Goal: Task Accomplishment & Management: Use online tool/utility

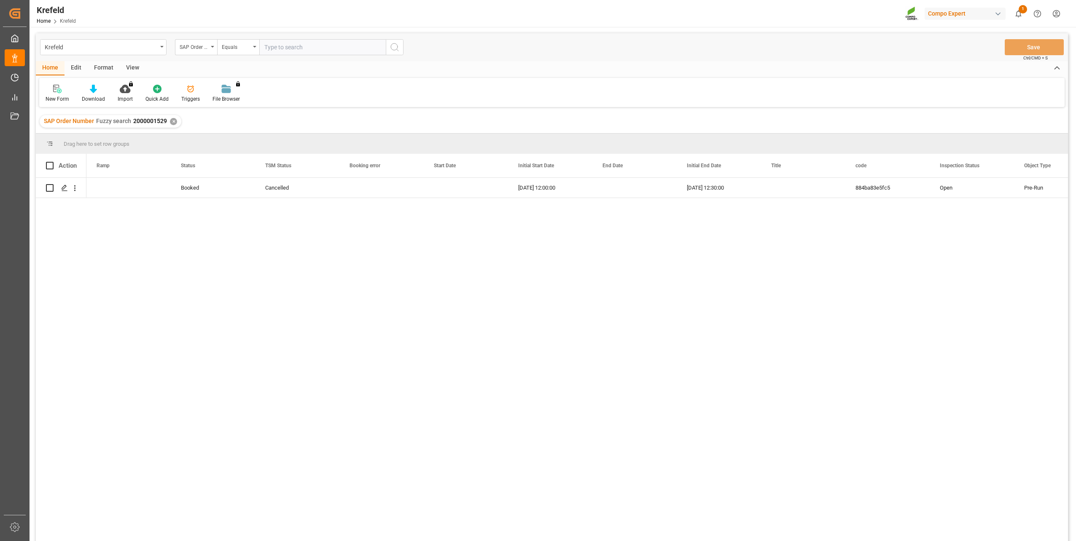
click at [175, 123] on div "✕" at bounding box center [173, 121] width 7 height 7
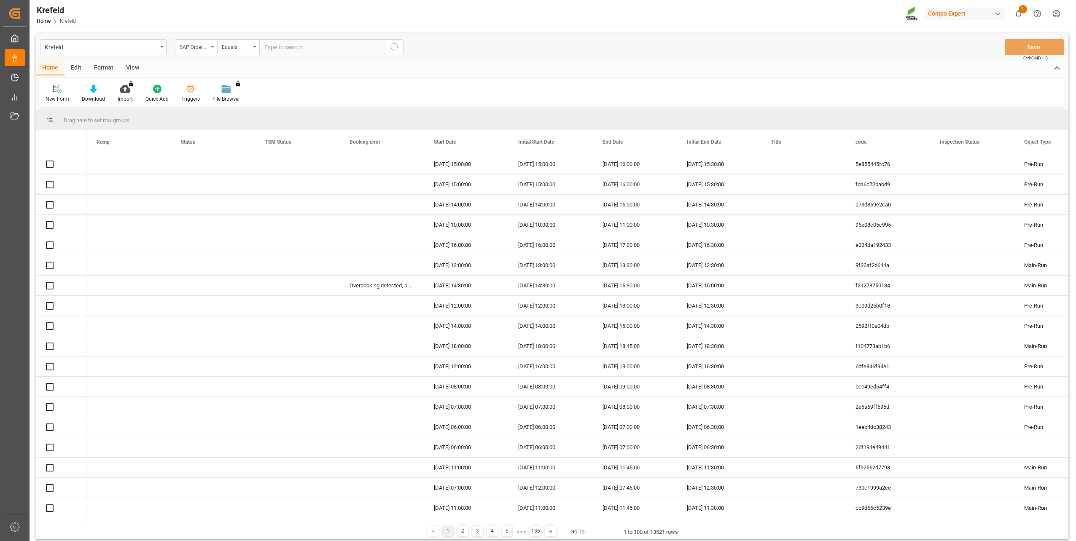
click at [245, 48] on div "Equals" at bounding box center [236, 46] width 29 height 10
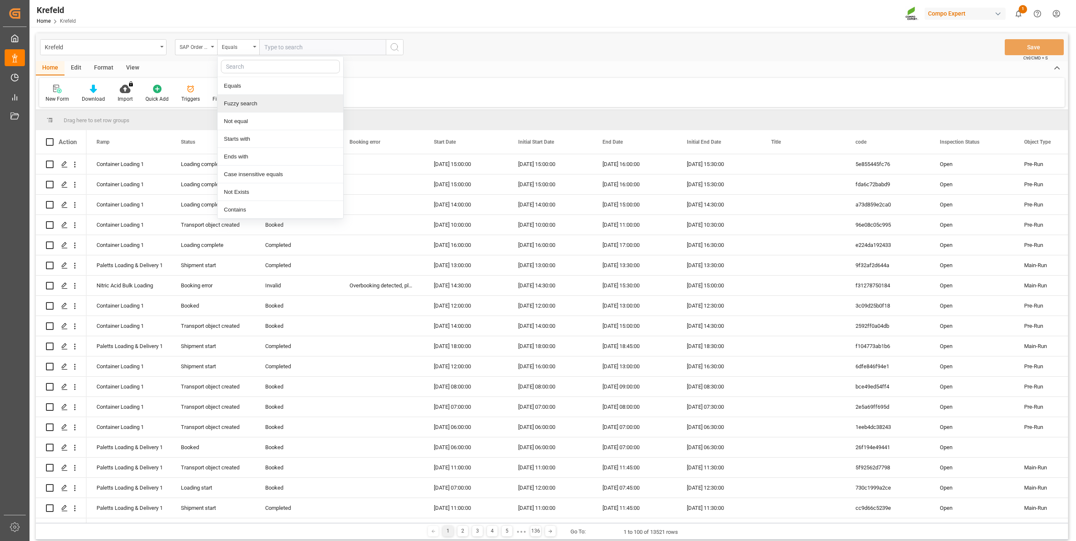
click at [242, 99] on div "Fuzzy search" at bounding box center [281, 104] width 126 height 18
paste input "2000001252"
type input "2000001252"
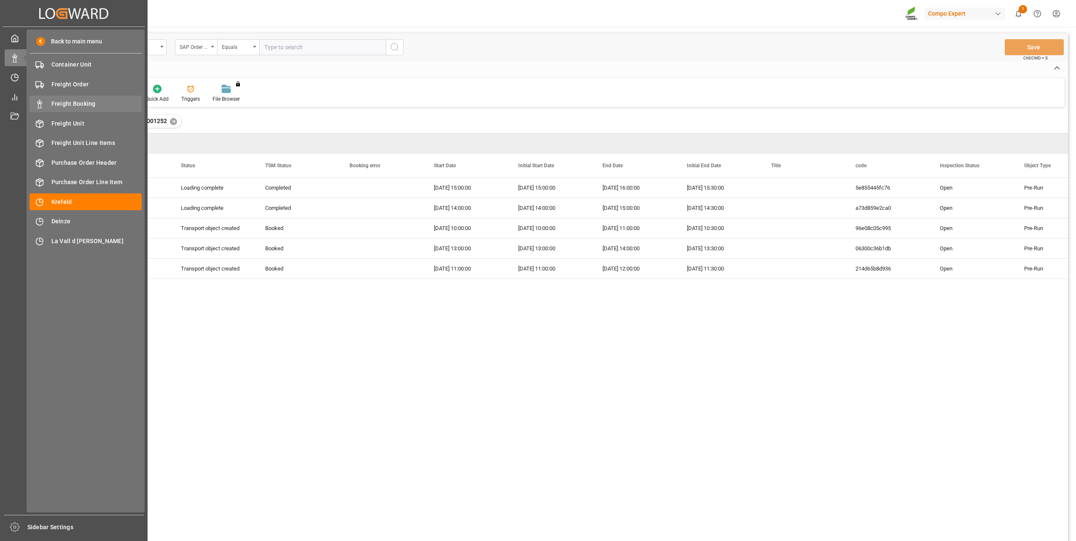
click at [70, 100] on span "Freight Booking" at bounding box center [96, 104] width 91 height 9
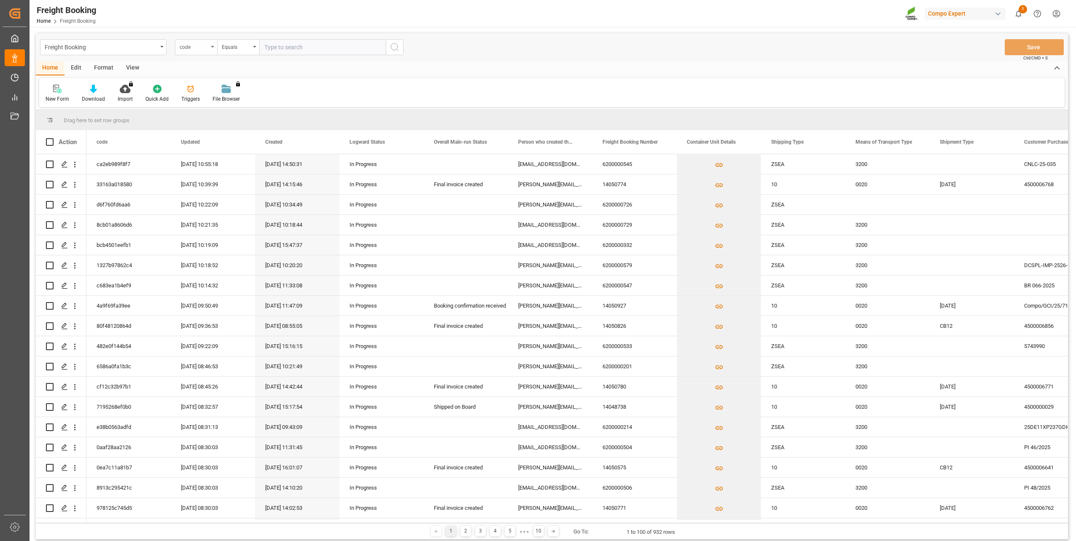
click at [188, 44] on div "code" at bounding box center [194, 46] width 29 height 10
type input "sap"
click at [220, 83] on div "SAP Order Numbers" at bounding box center [238, 86] width 126 height 18
click at [238, 51] on div "Equals" at bounding box center [236, 46] width 29 height 10
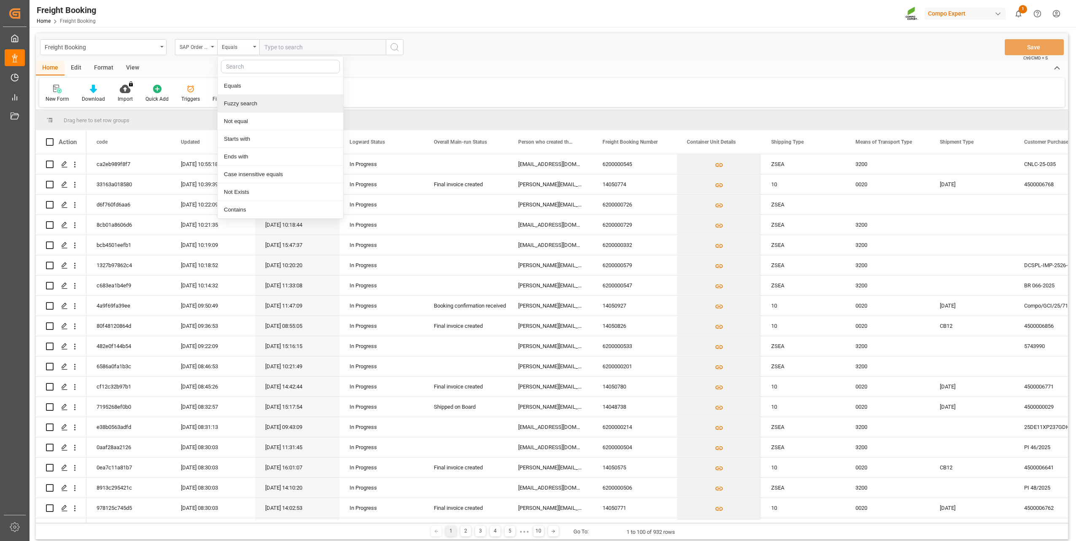
click at [249, 99] on div "Fuzzy search" at bounding box center [281, 104] width 126 height 18
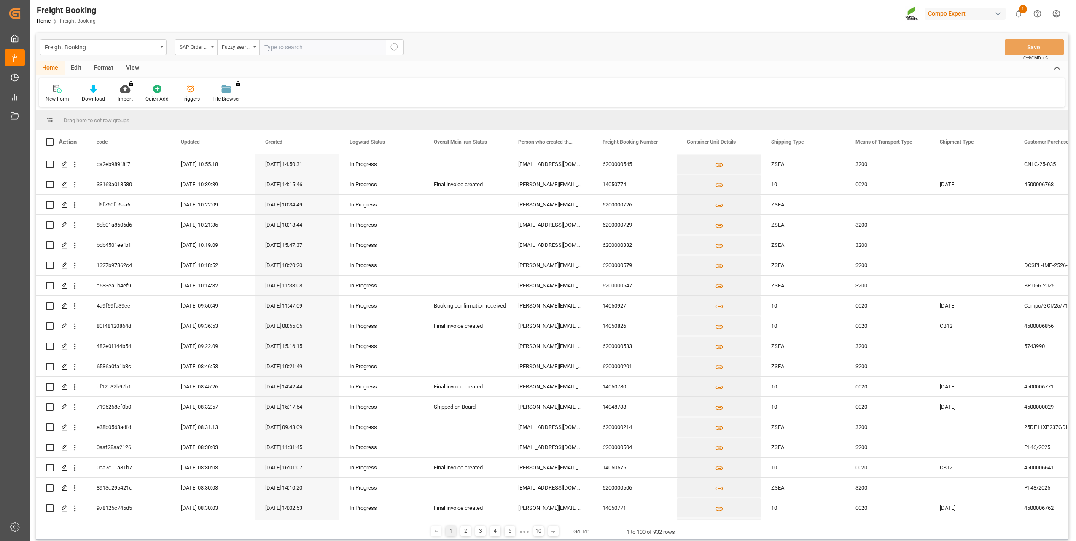
paste input "2000001252"
type input "2000001252"
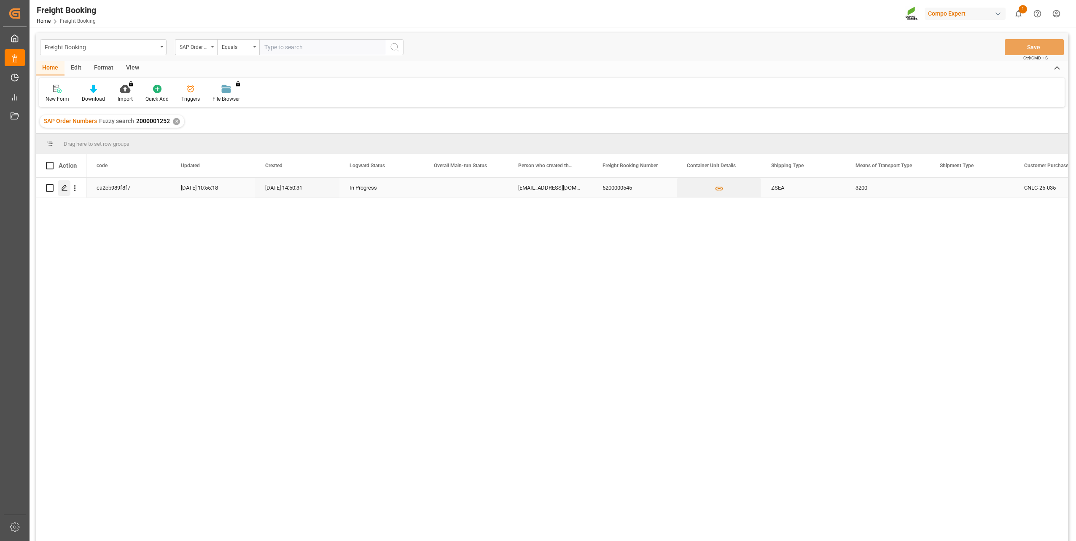
click at [65, 194] on div "Press SPACE to select this row." at bounding box center [64, 188] width 13 height 16
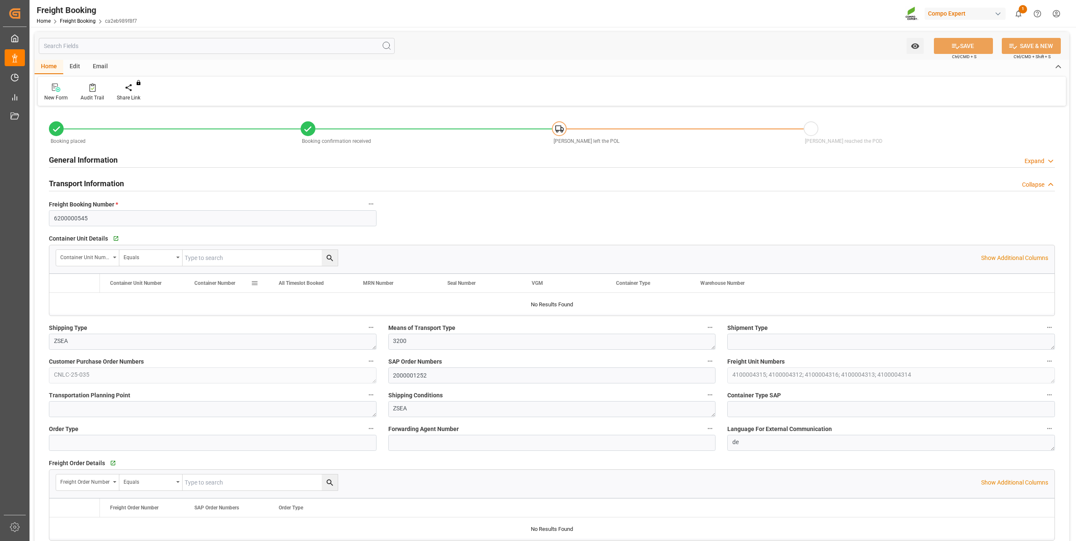
type input "Maersk"
type input "Maersk Line AS"
type input "9632167"
type input "NLRTM"
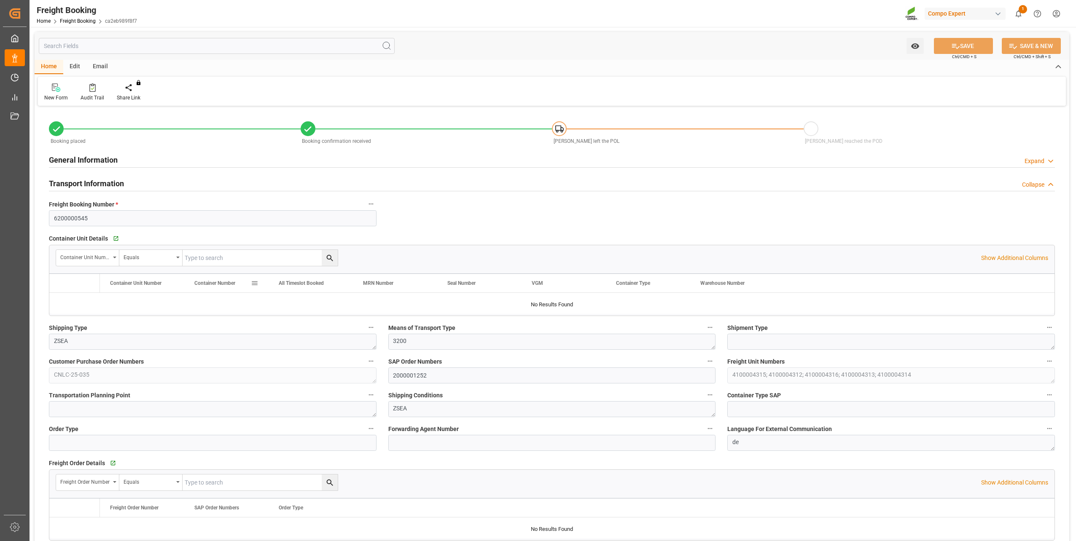
type input "KRPUS"
type input "0"
type input "238669.2"
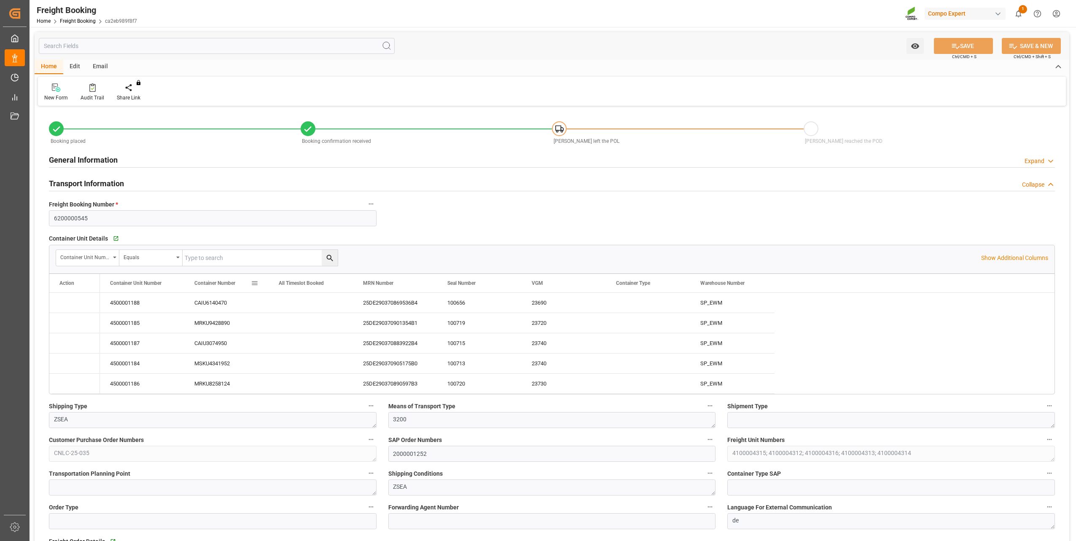
type input "13.10.2025 01:00"
type input "18.10.2025 01:00"
type input "06.12.2025 01:00"
type input "19.10.2025 17:00"
type input "06.12.2025 03:00"
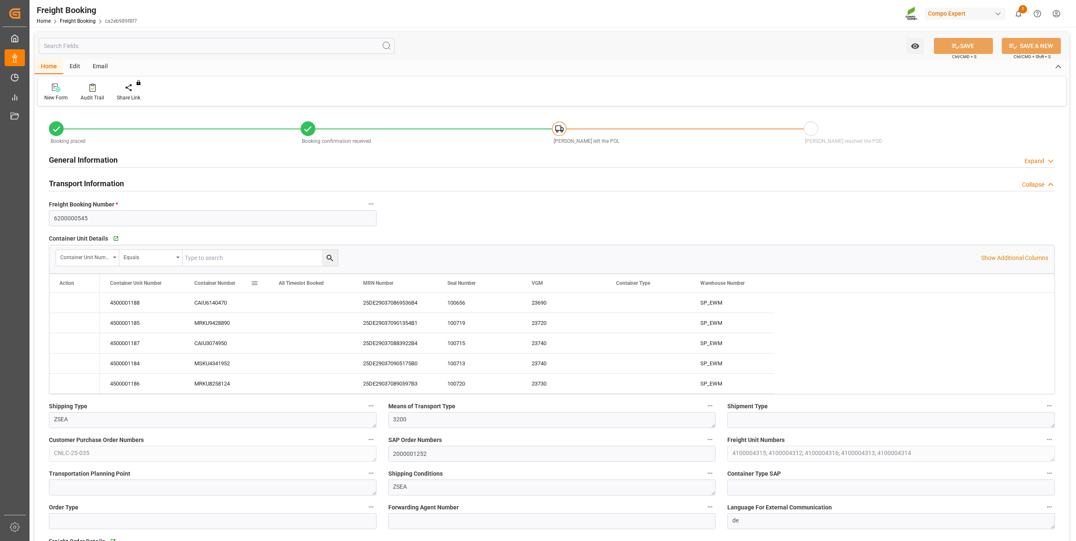
type input "26.08.2025 14:50"
type input "26.08.2025 14:52"
type input "30.09.2025 08:20"
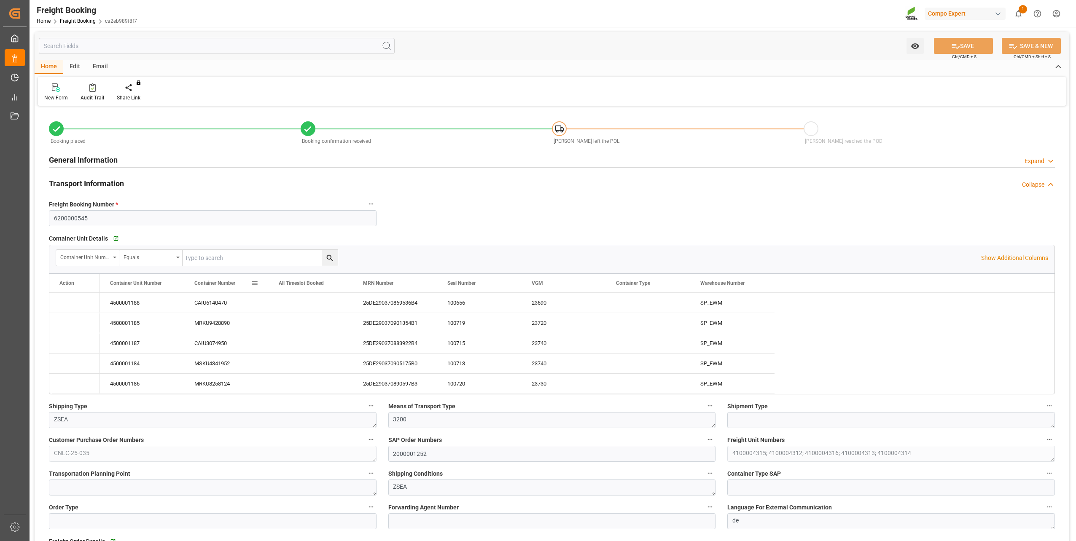
type input "30.09.2025 08:20"
type input "14.10.2025 10:39"
drag, startPoint x: 138, startPoint y: 301, endPoint x: 546, endPoint y: 381, distance: 415.5
click at [546, 381] on div "4500001188 CAIU6140470 Yes 25DE290370869536B4 100656 23690 20GP SP_EWM 45000011…" at bounding box center [437, 343] width 675 height 101
drag, startPoint x: 287, startPoint y: 304, endPoint x: 226, endPoint y: 300, distance: 60.4
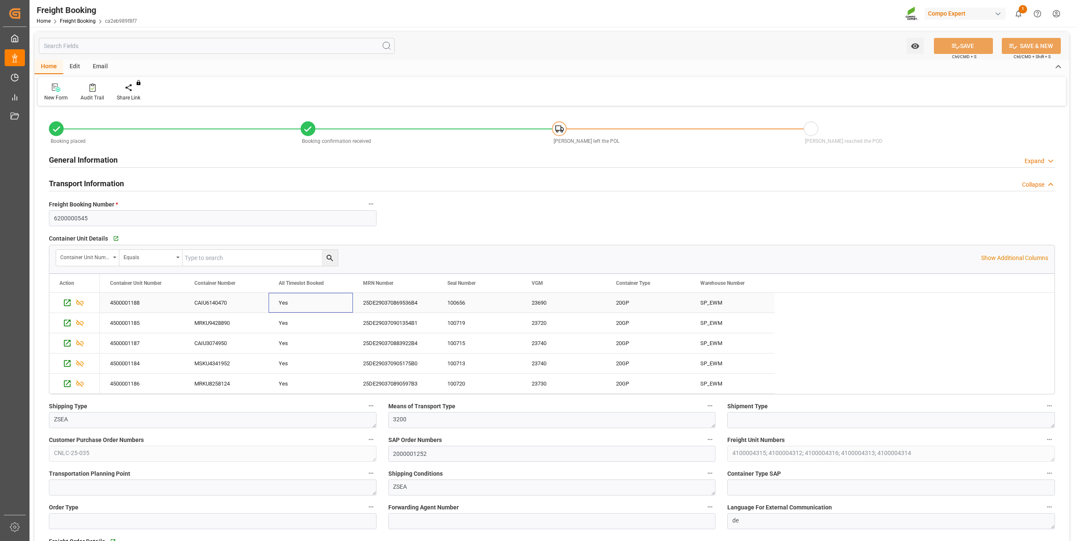
click at [230, 304] on div "4500001188 CAIU6140470 Yes 25DE290370869536B4 100656 23690 20GP SP_EWM" at bounding box center [437, 303] width 675 height 20
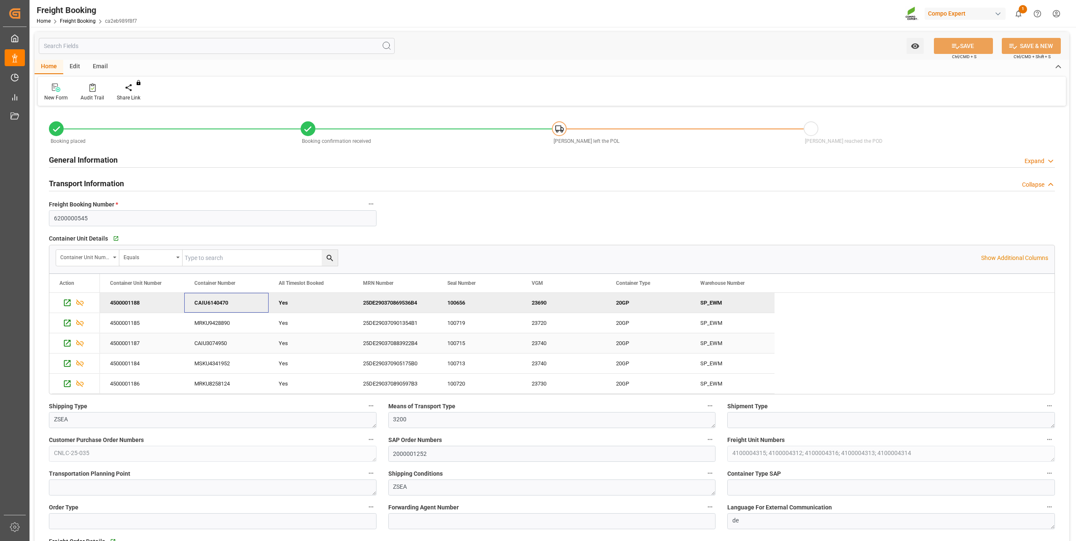
drag, startPoint x: 226, startPoint y: 300, endPoint x: 224, endPoint y: 338, distance: 38.4
click at [224, 338] on div "4500001188 CAIU6140470 Yes 25DE290370869536B4 100656 23690 20GP SP_EWM 45000011…" at bounding box center [437, 343] width 675 height 101
click at [261, 370] on span "Export" at bounding box center [267, 372] width 59 height 16
click at [364, 382] on span "Excel Export" at bounding box center [362, 383] width 43 height 16
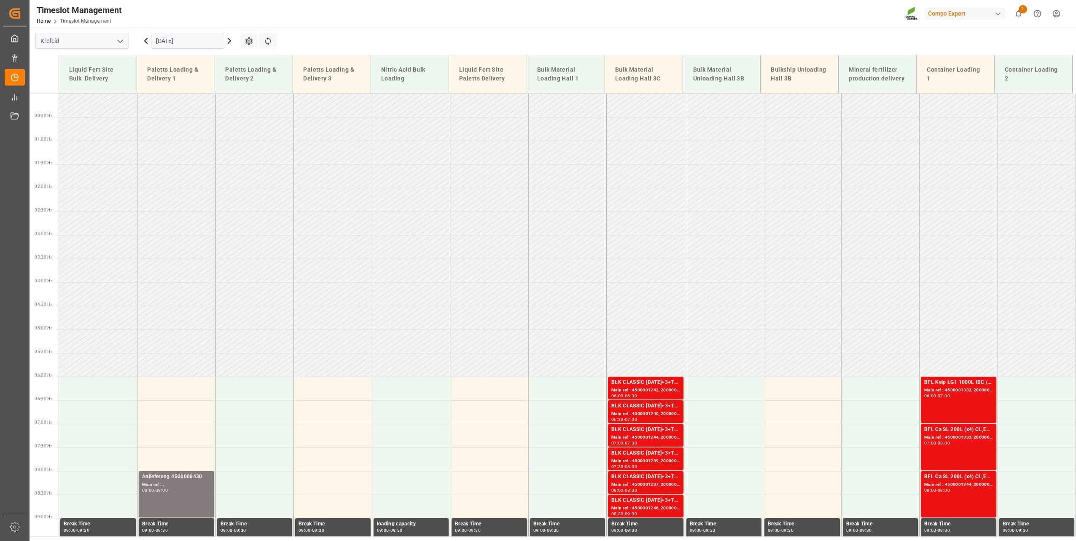
scroll to position [541, 0]
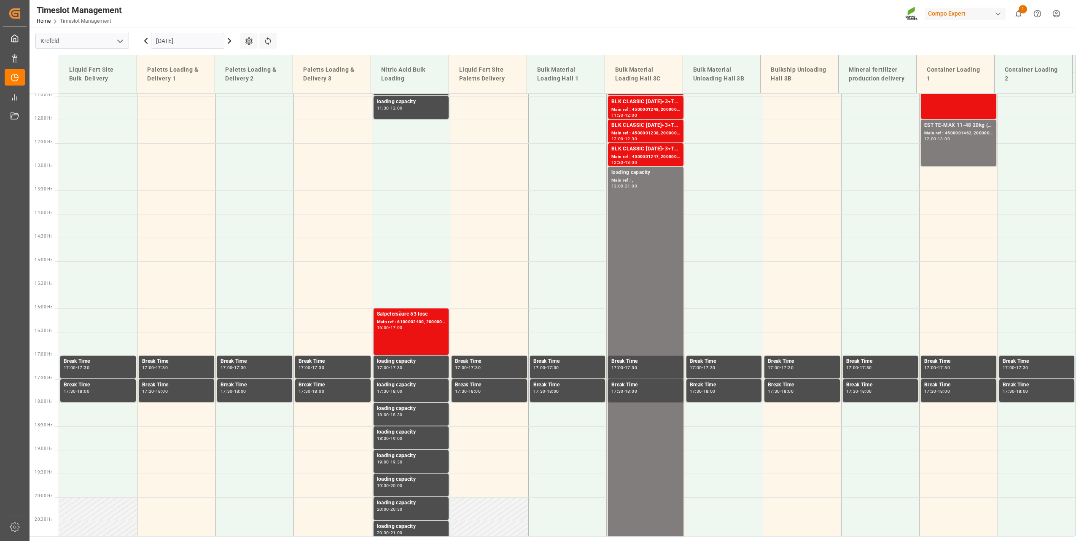
click at [191, 34] on input "[DATE]" at bounding box center [187, 41] width 73 height 16
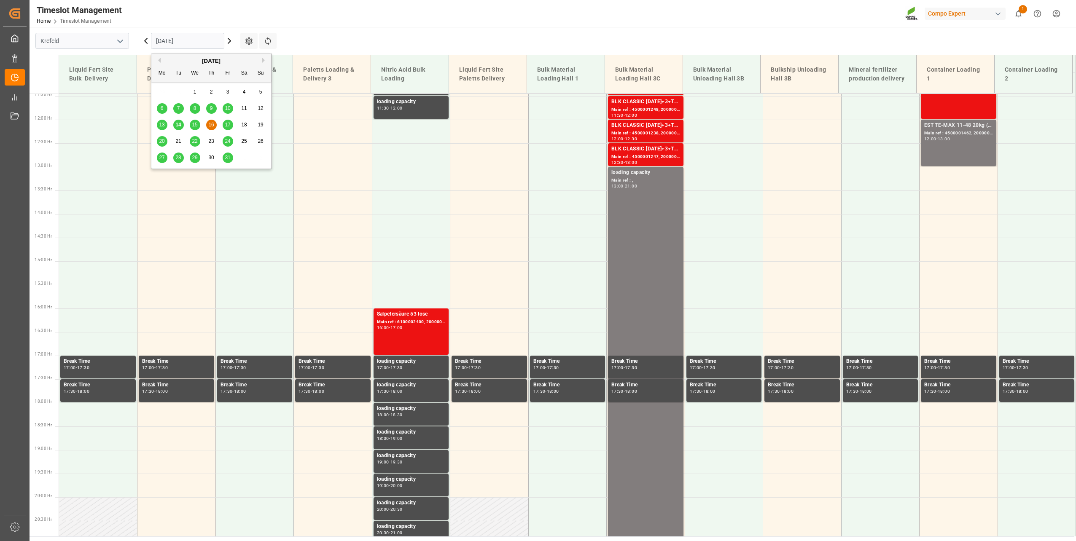
click at [194, 125] on span "15" at bounding box center [194, 125] width 5 height 6
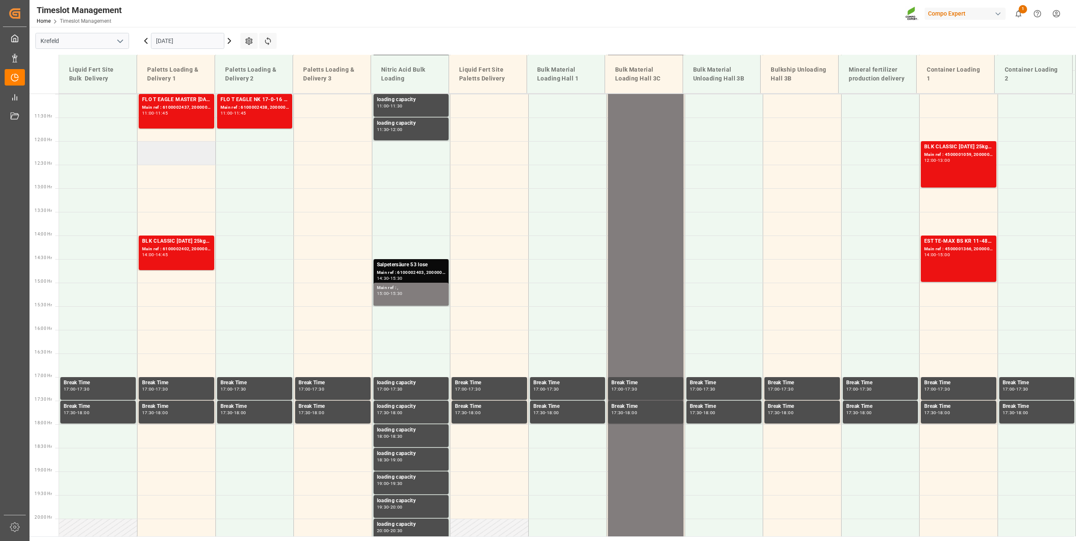
scroll to position [523, 0]
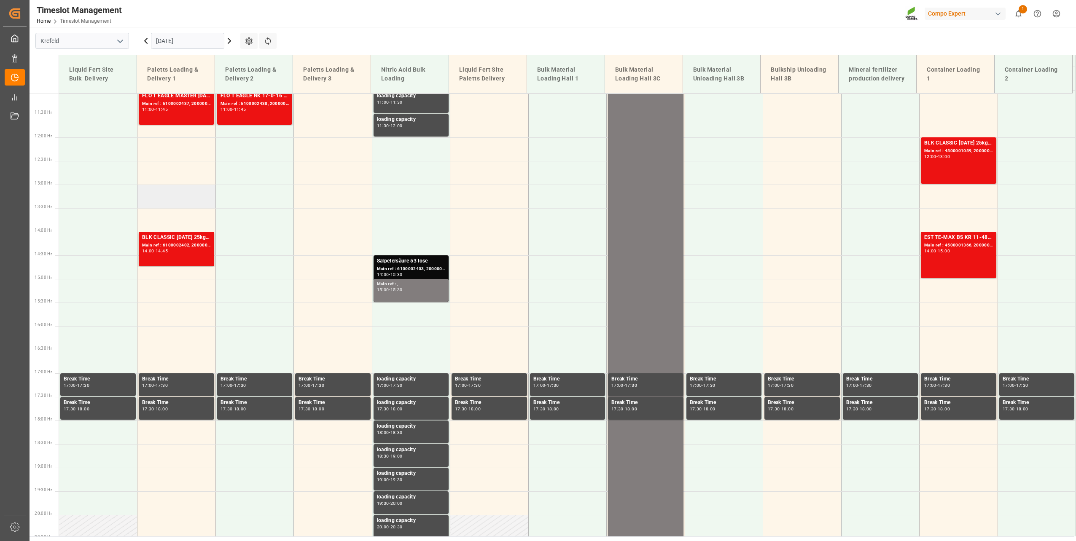
click at [171, 194] on td at bounding box center [176, 197] width 78 height 24
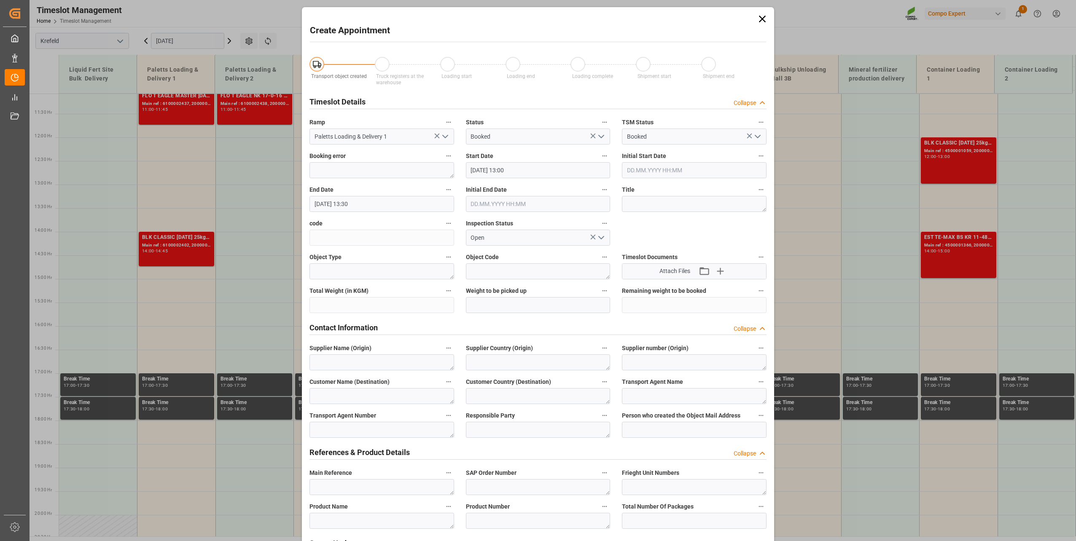
type input "[DATE] 13:00"
type input "[DATE] 13:30"
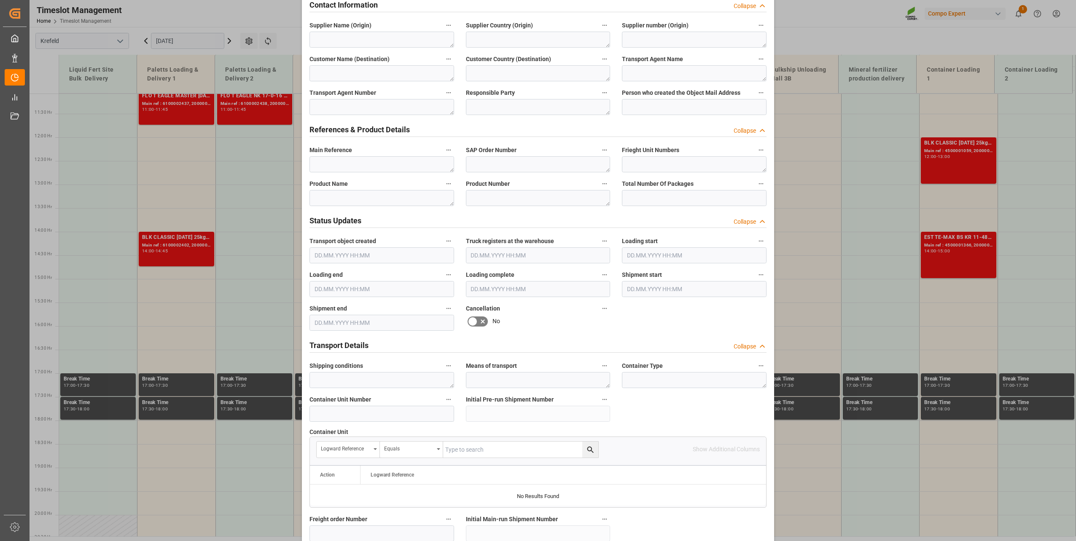
scroll to position [337, 0]
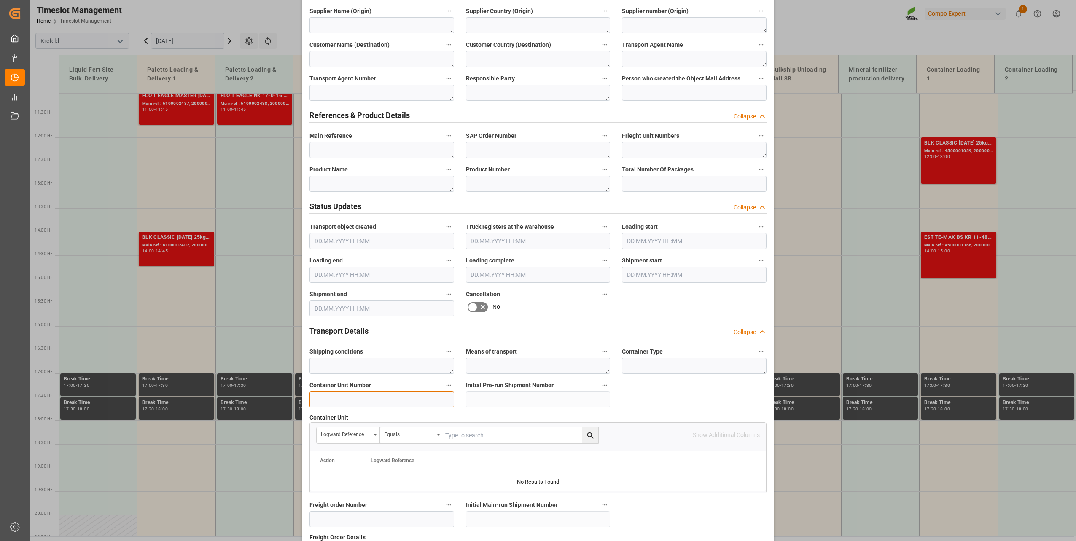
click at [369, 402] on input at bounding box center [381, 400] width 145 height 16
paste input "6100002433"
type input "6100002433"
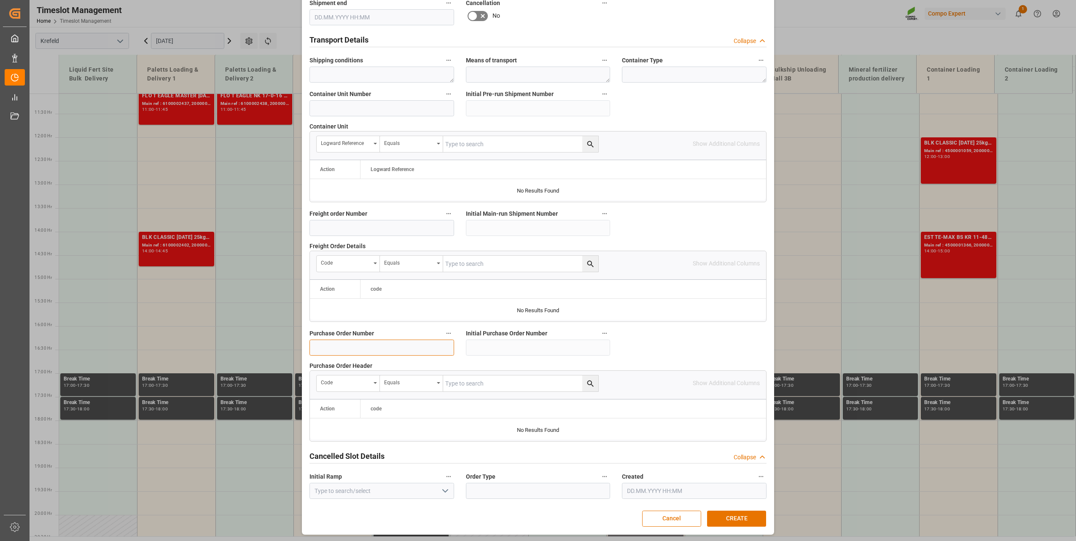
click at [379, 347] on input at bounding box center [381, 348] width 145 height 16
click at [362, 221] on input at bounding box center [381, 228] width 145 height 16
paste input "6100002433"
type input "6100002433"
click at [727, 514] on button "CREATE" at bounding box center [736, 519] width 59 height 16
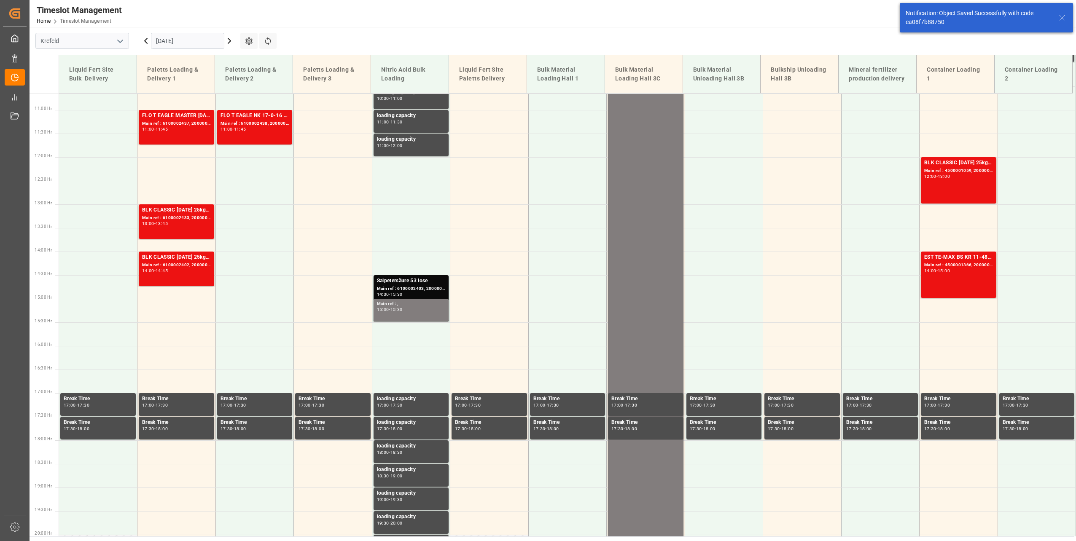
scroll to position [570, 0]
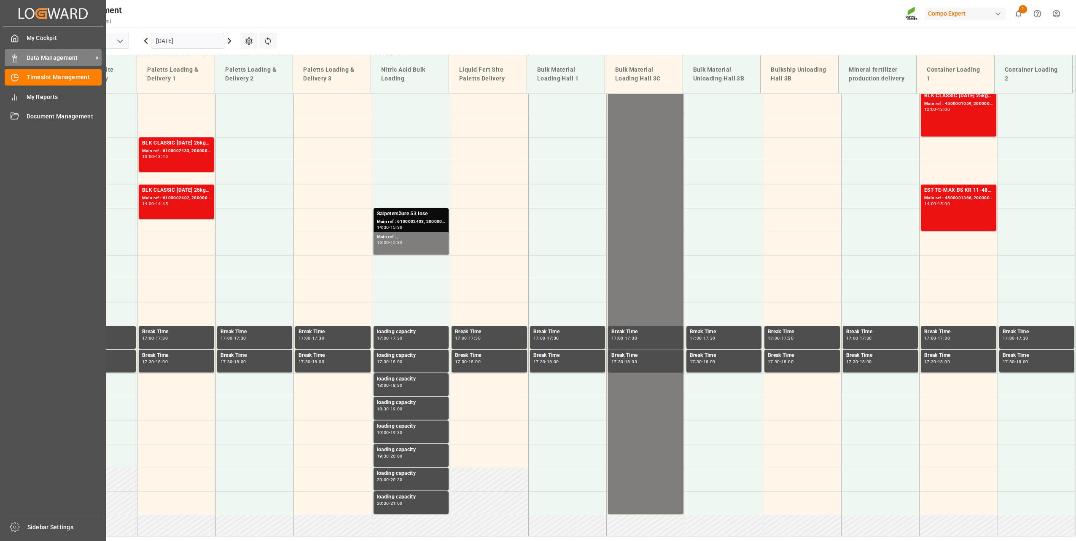
click at [8, 63] on div "Data Management Data Management" at bounding box center [53, 57] width 97 height 16
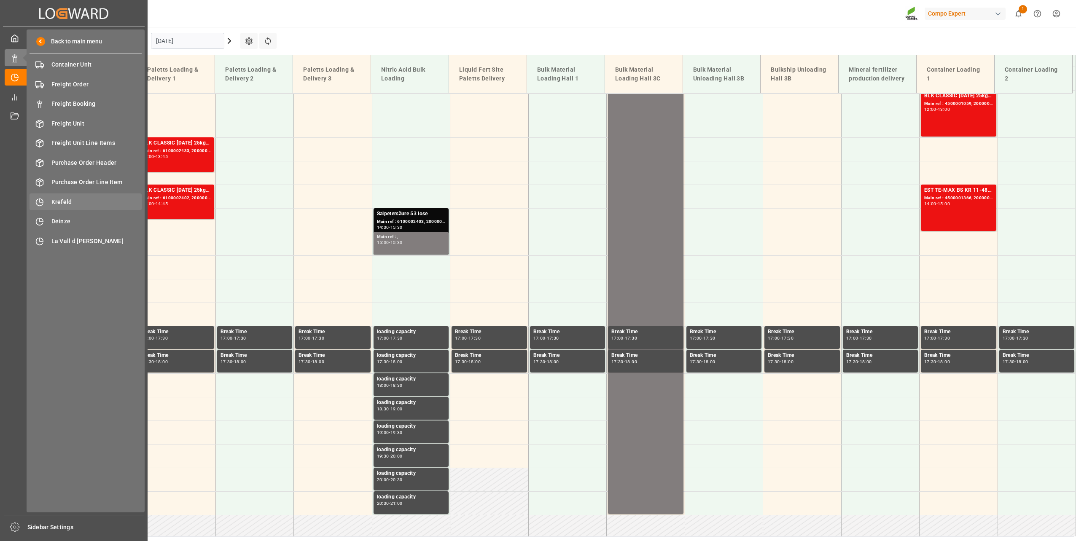
click at [50, 196] on div "Krefeld Krefeld" at bounding box center [86, 202] width 112 height 16
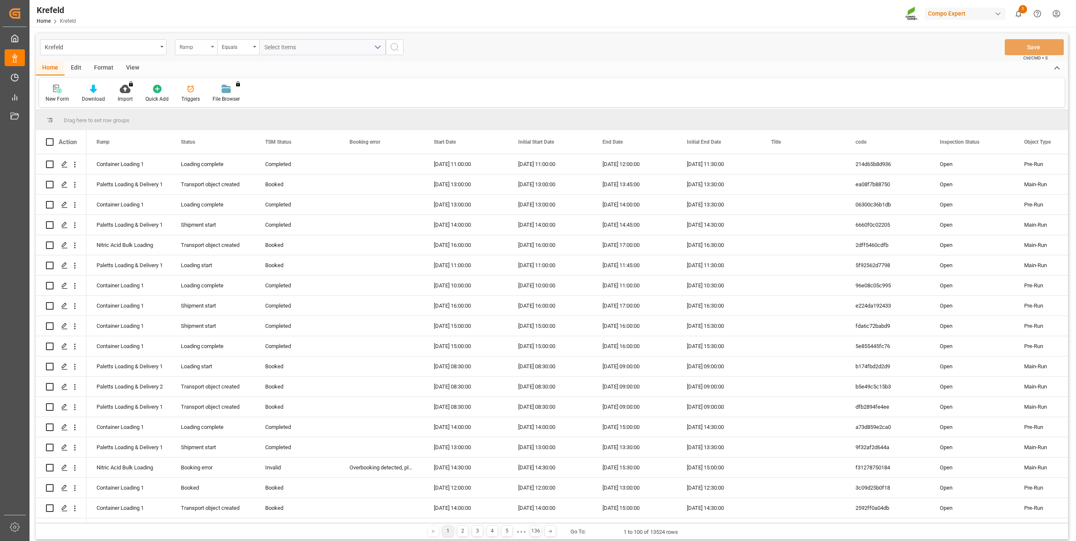
click at [192, 46] on div "Ramp" at bounding box center [194, 46] width 29 height 10
type input "sa"
click at [207, 83] on div "SAP Order Number" at bounding box center [238, 86] width 126 height 18
click at [244, 50] on div "Equals" at bounding box center [236, 46] width 29 height 10
click at [259, 103] on div "Fuzzy search" at bounding box center [281, 104] width 126 height 18
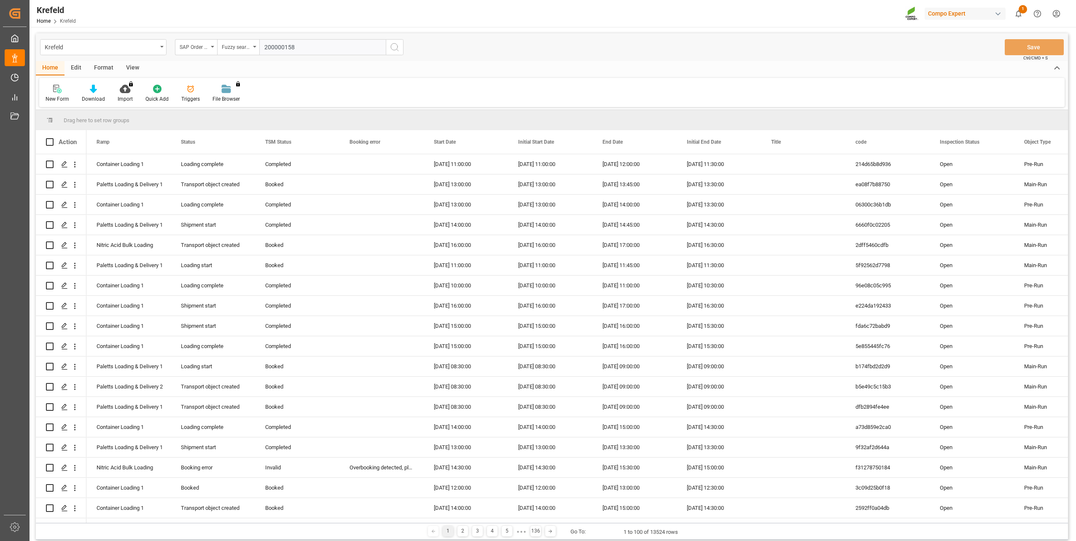
type input "2000001585"
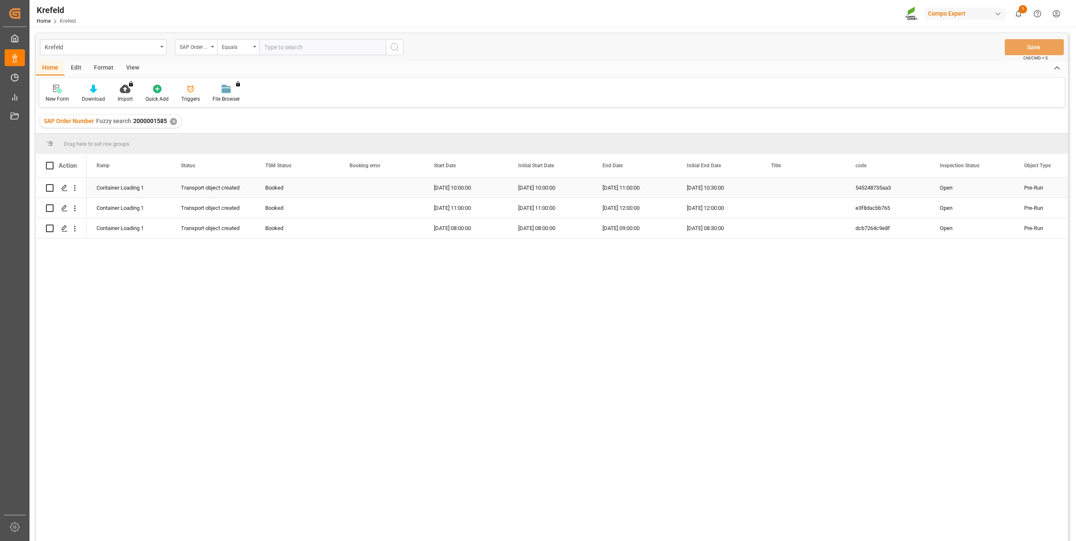
click at [403, 187] on div "Press SPACE to select this row." at bounding box center [381, 188] width 84 height 20
